Goal: Transaction & Acquisition: Download file/media

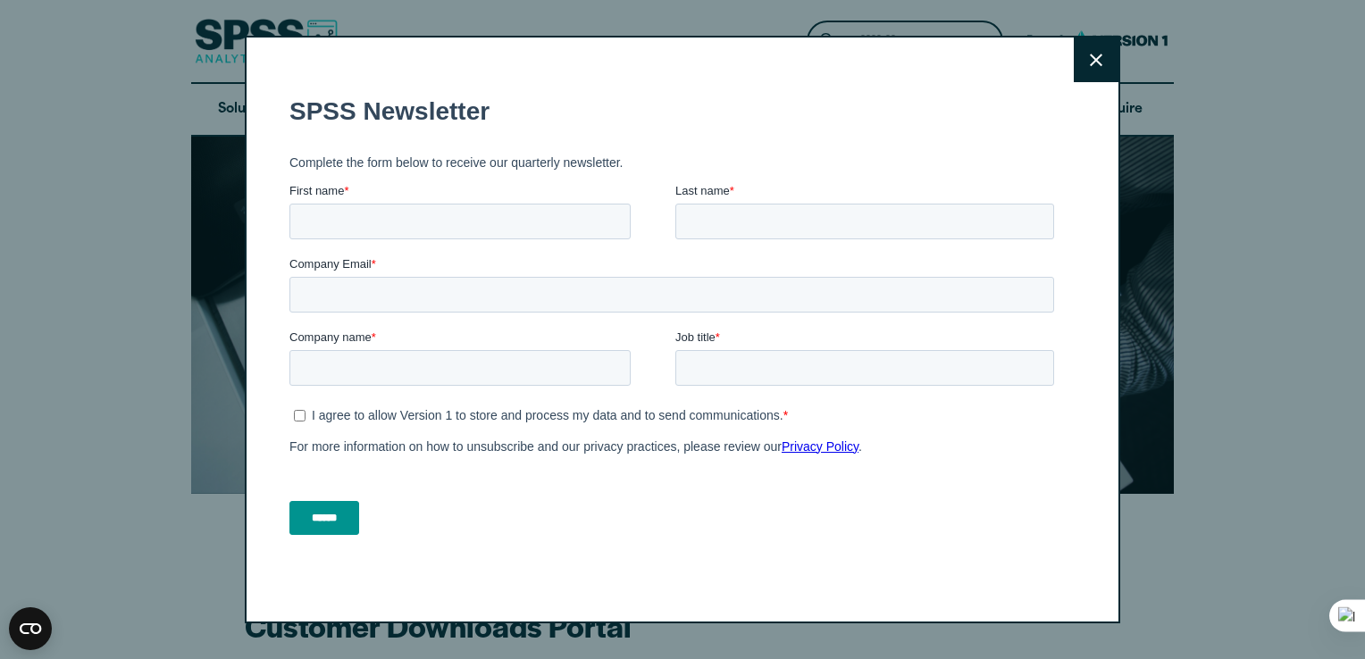
click at [1090, 57] on icon at bounding box center [1095, 60] width 13 height 13
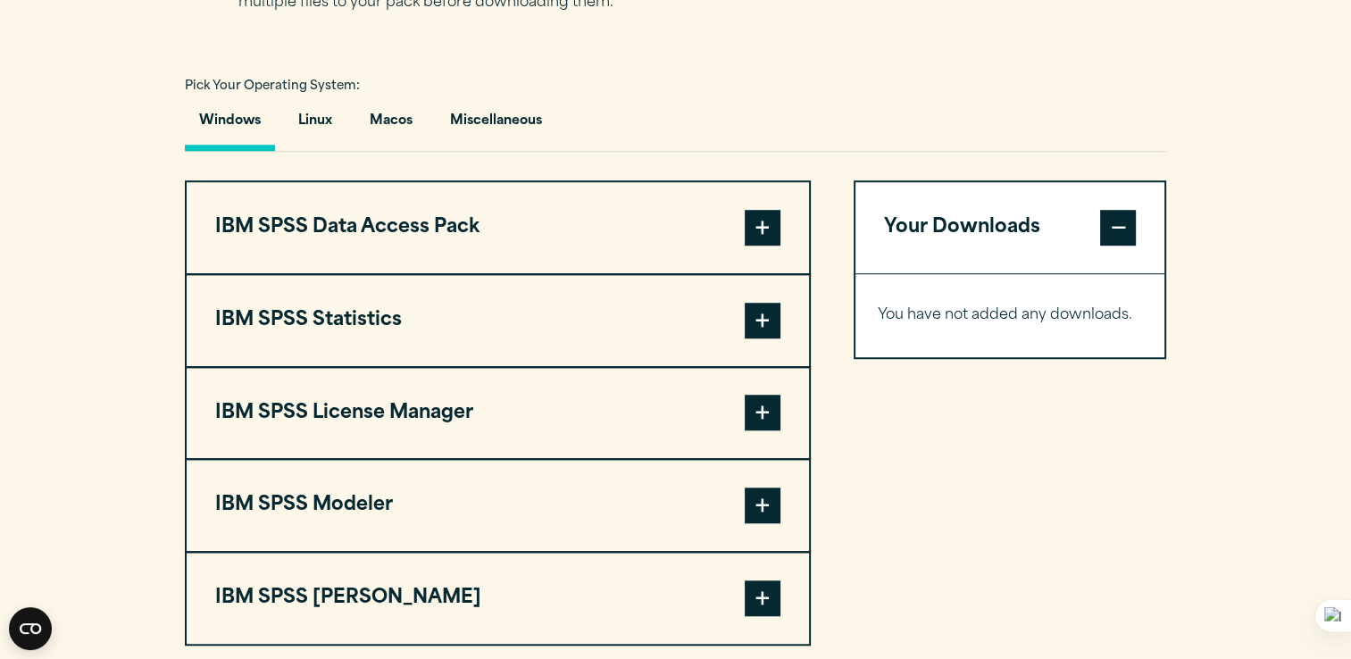
scroll to position [1278, 0]
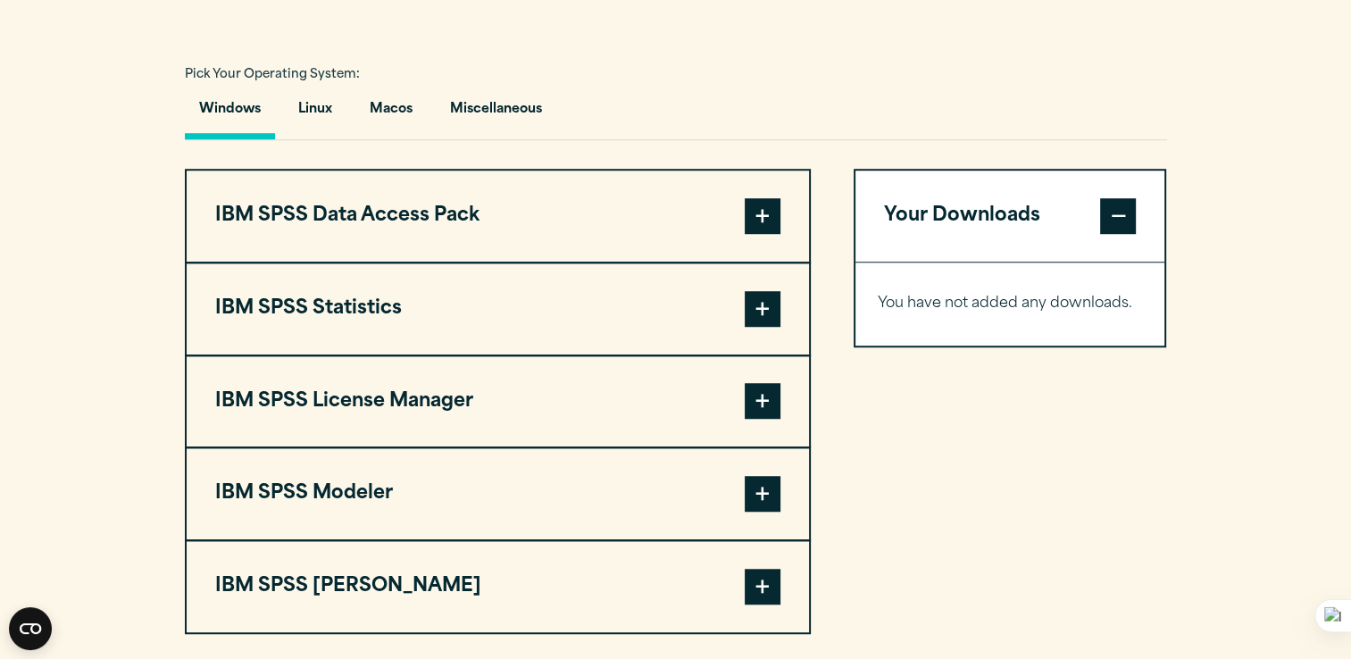
click at [767, 305] on span at bounding box center [763, 309] width 36 height 36
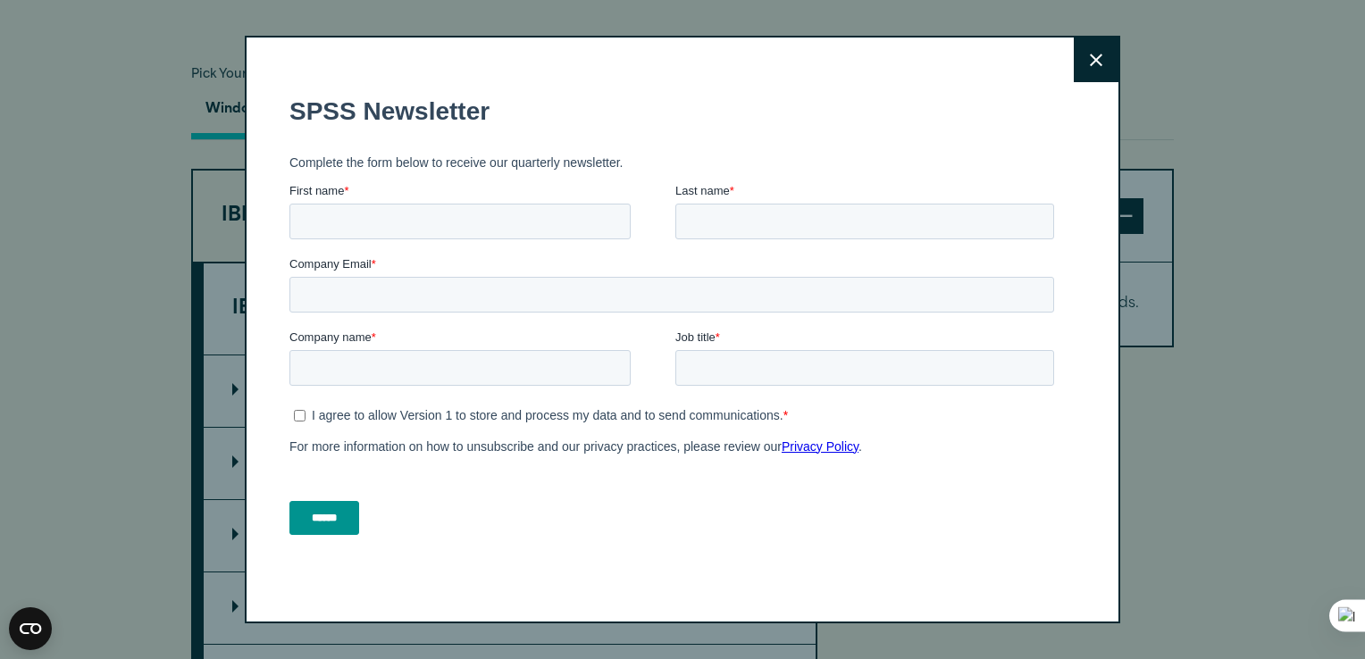
drag, startPoint x: 1363, startPoint y: 305, endPoint x: 1363, endPoint y: 316, distance: 11.6
click at [1350, 316] on html "Consent Details [#IABV2SETTINGS#] About This website uses cookies We use cookie…" at bounding box center [682, 640] width 1365 height 3836
click at [1097, 77] on button "Close" at bounding box center [1095, 60] width 45 height 45
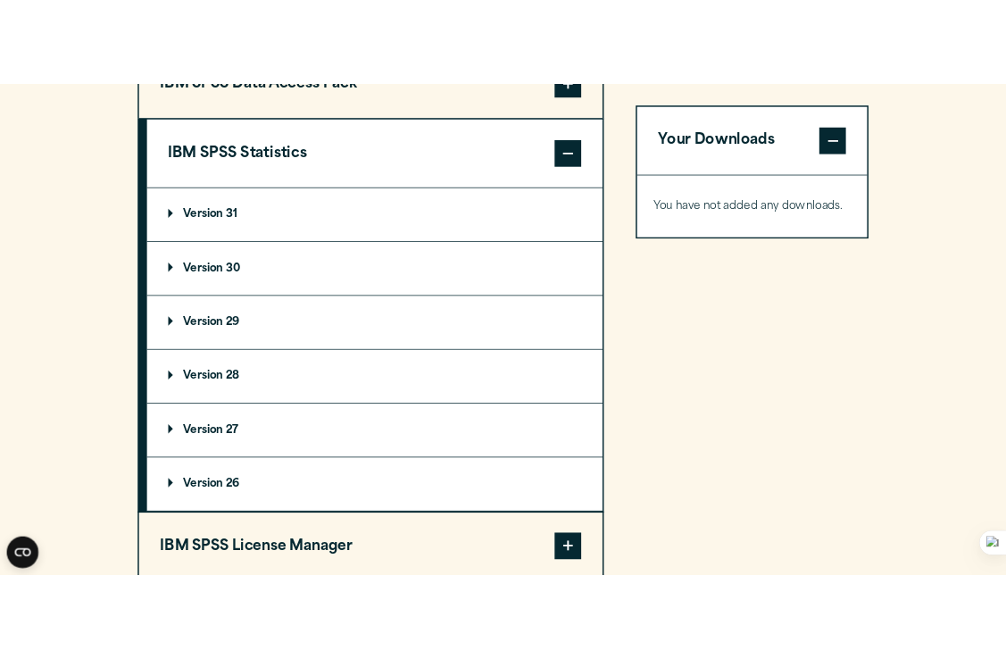
scroll to position [1497, 0]
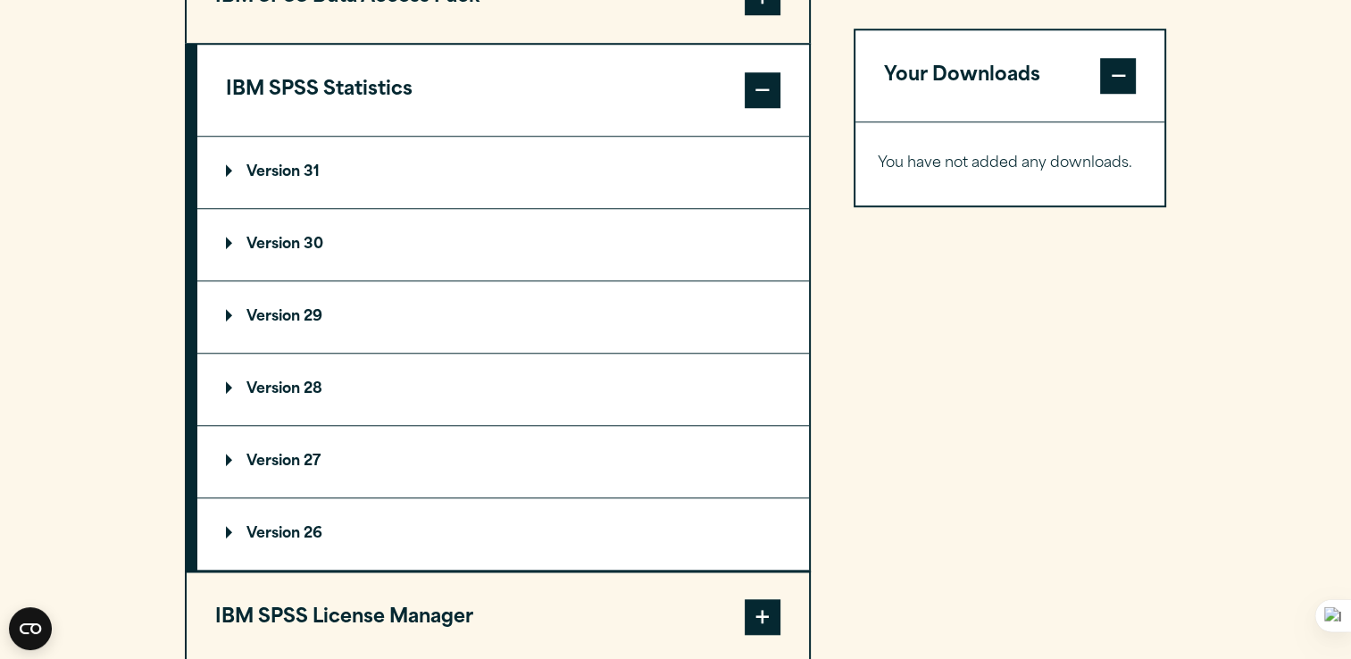
click at [284, 165] on p "Version 31" at bounding box center [273, 172] width 94 height 14
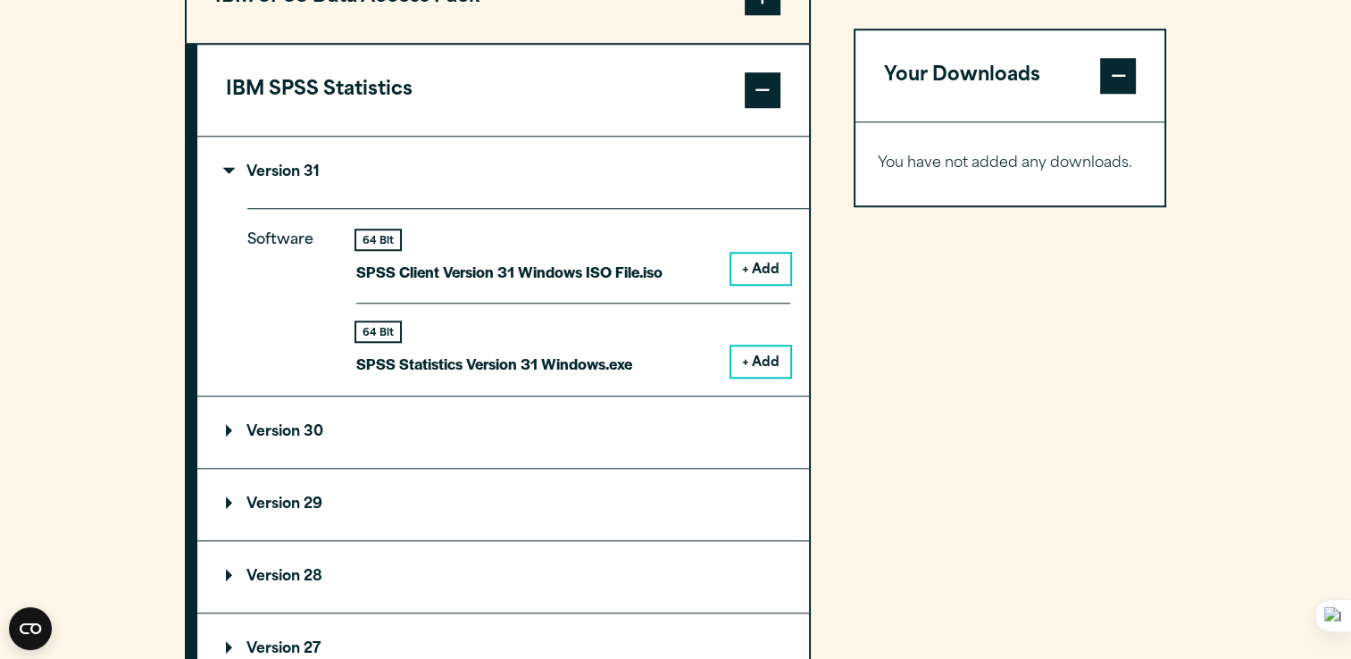
click at [280, 171] on p "Version 31" at bounding box center [273, 172] width 94 height 14
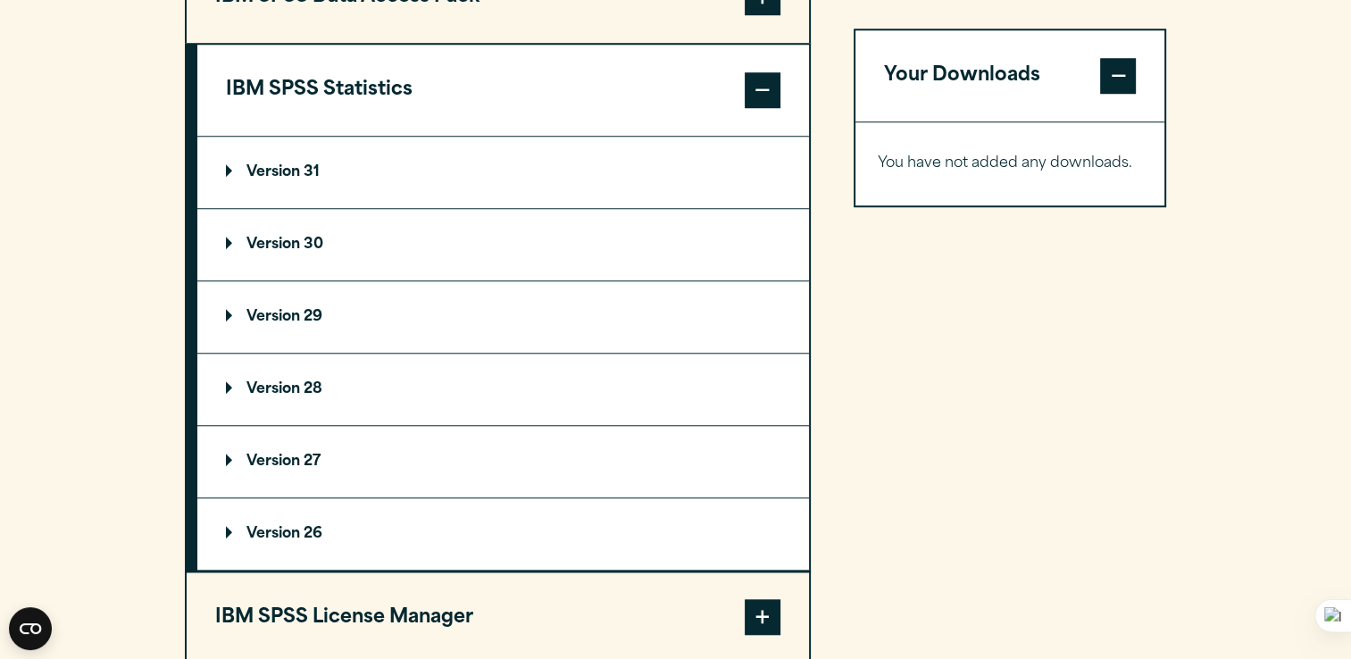
click at [277, 249] on summary "Version 30" at bounding box center [503, 244] width 612 height 71
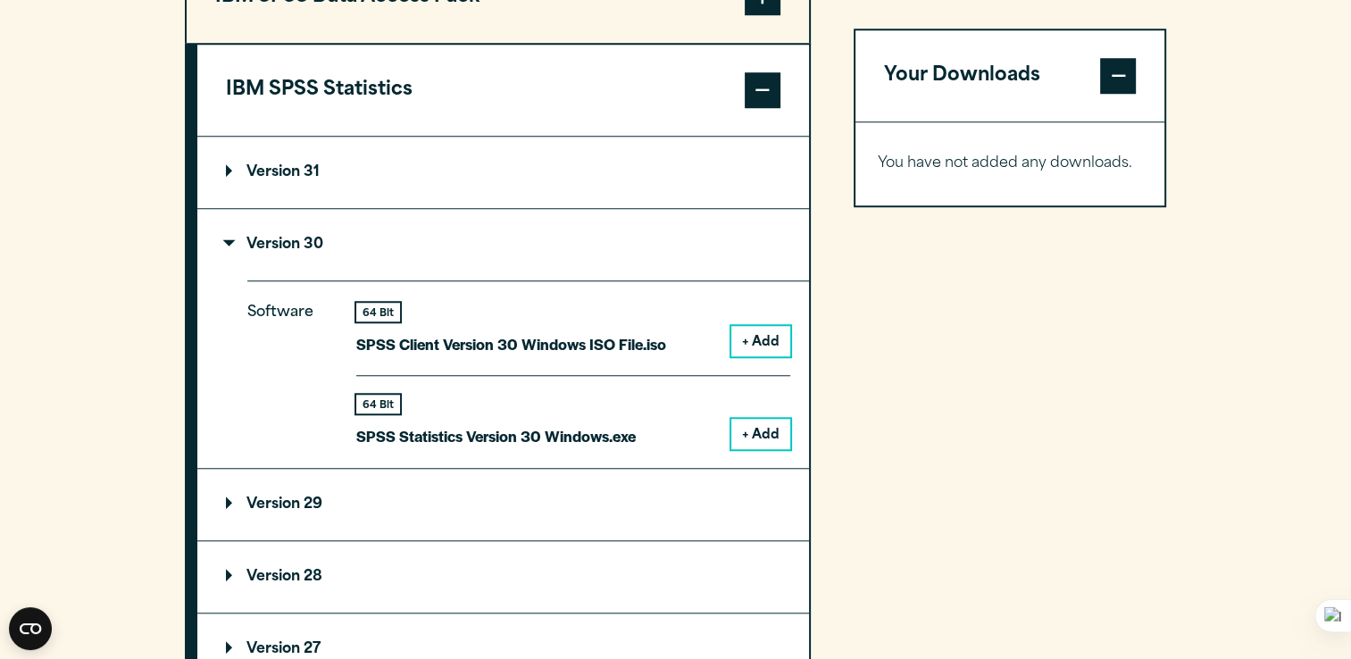
click at [756, 434] on button "+ Add" at bounding box center [760, 434] width 59 height 30
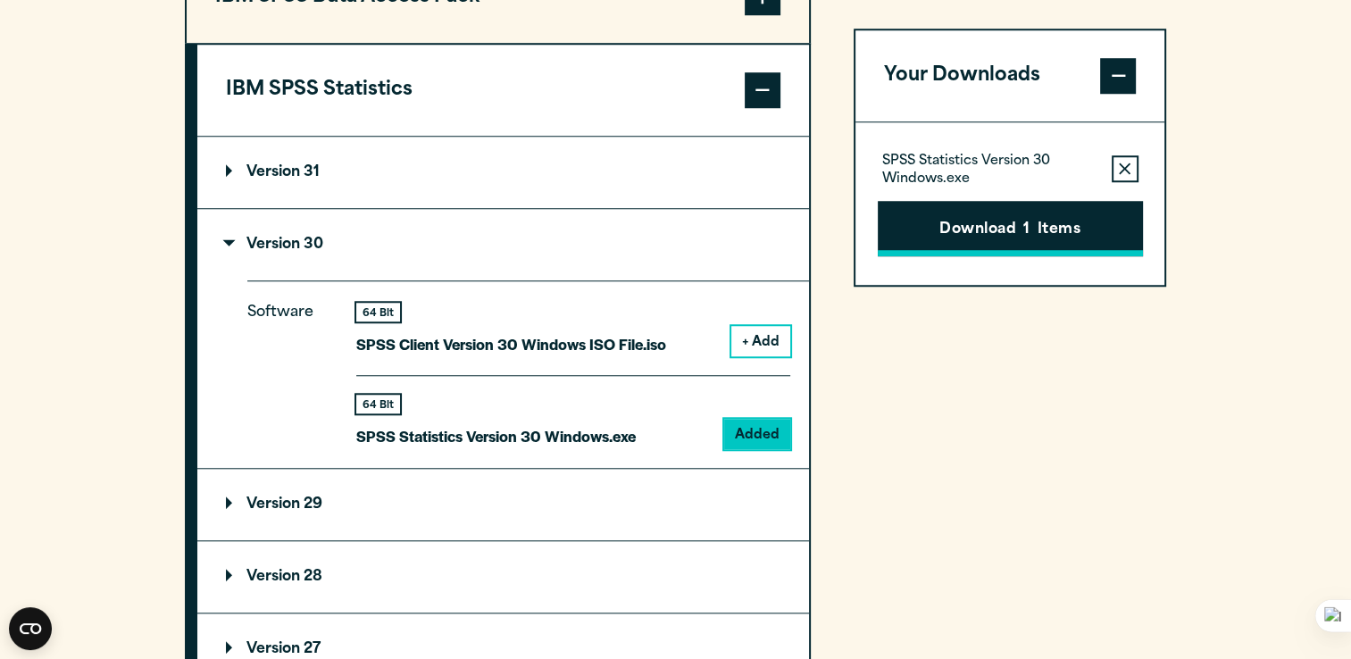
click at [941, 220] on button "Download 1 Items" at bounding box center [1010, 228] width 265 height 55
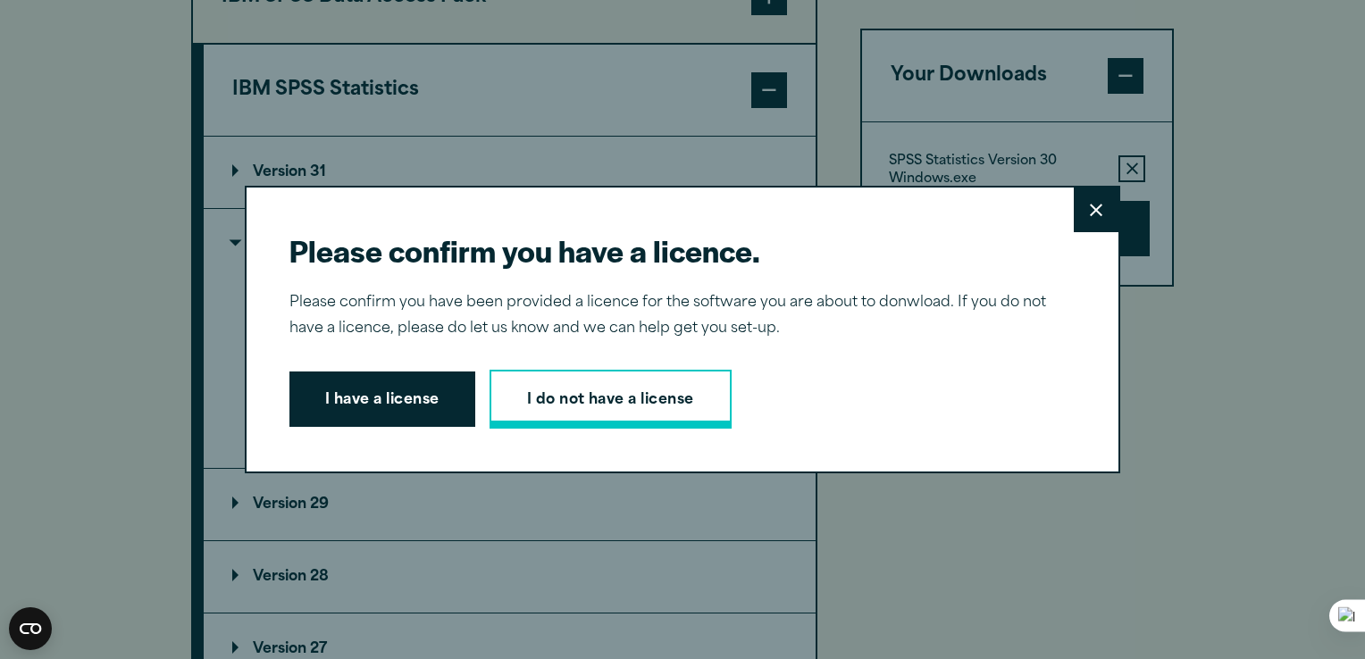
click at [604, 395] on link "I do not have a license" at bounding box center [610, 399] width 242 height 59
click at [393, 405] on button "I have a license" at bounding box center [382, 399] width 186 height 55
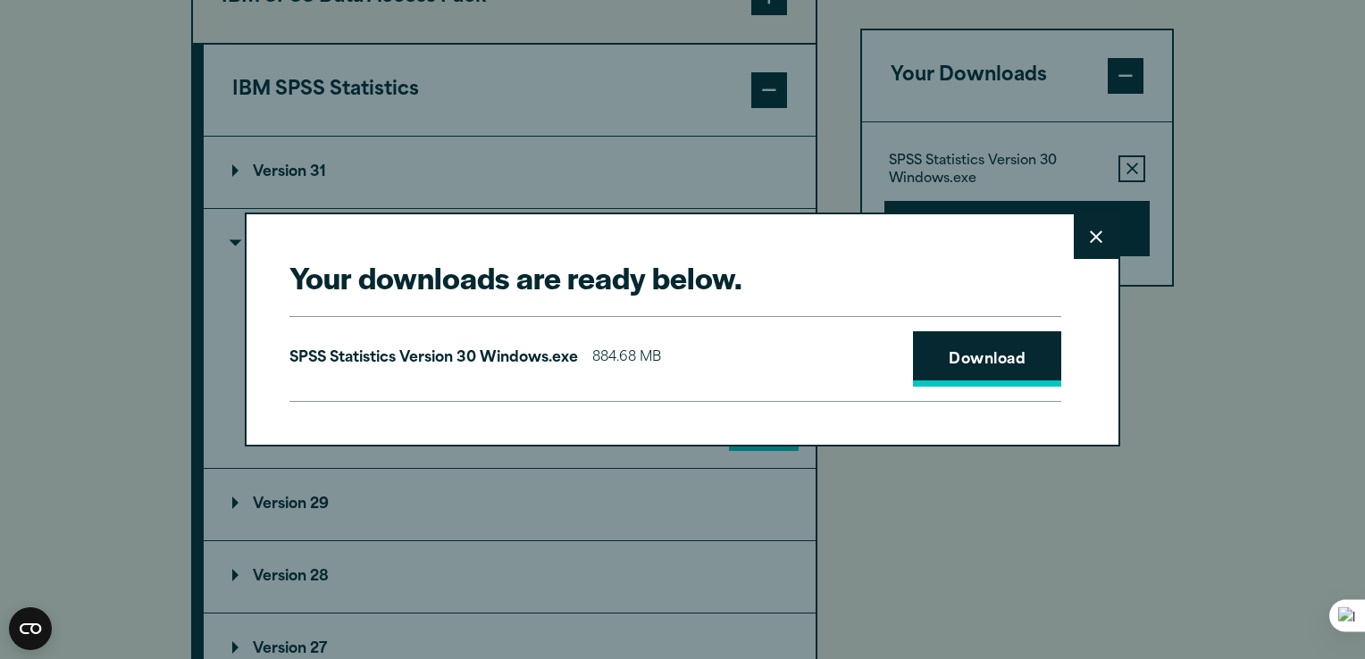
click at [982, 355] on link "Download" at bounding box center [987, 358] width 148 height 55
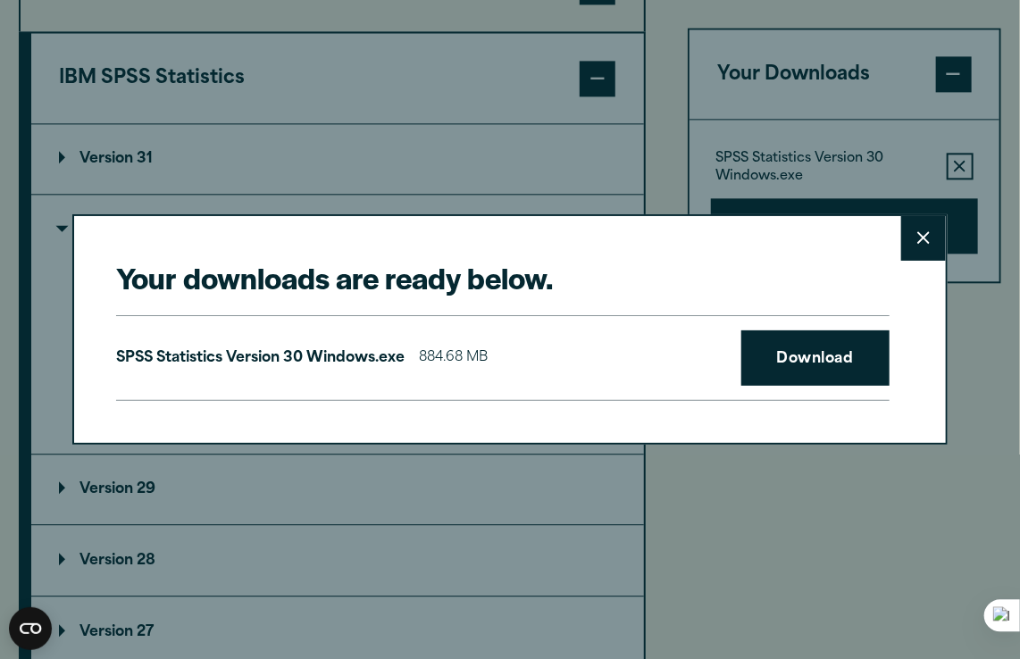
click at [913, 230] on button "Close" at bounding box center [923, 238] width 45 height 45
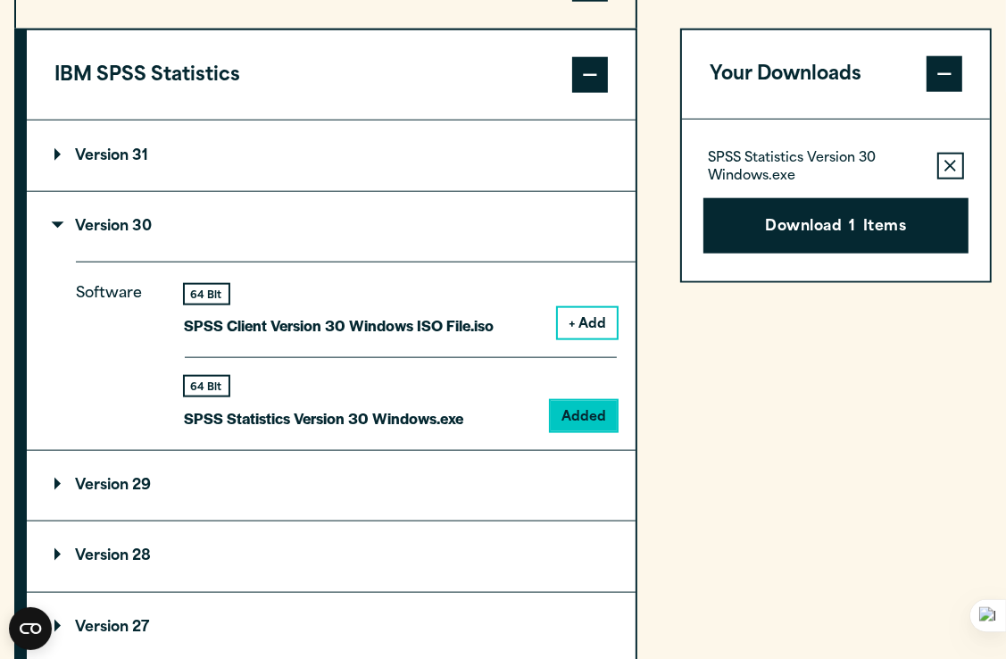
click at [999, 443] on section "Select your software downloads Use the table below to find and navigate to your…" at bounding box center [503, 338] width 1006 height 1457
